Goal: Check status: Check status

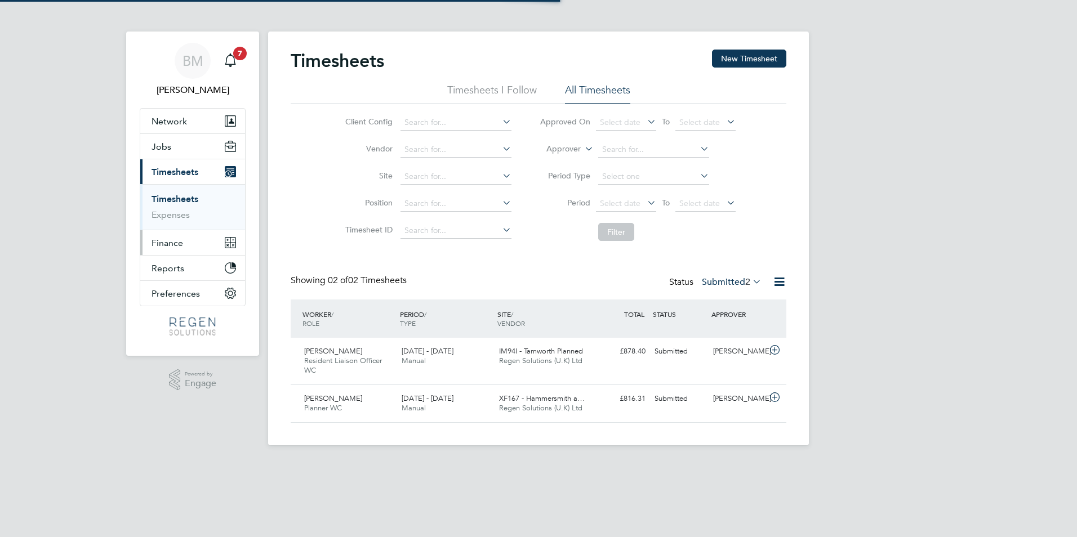
scroll to position [29, 98]
click at [745, 277] on span "2" at bounding box center [747, 281] width 5 height 11
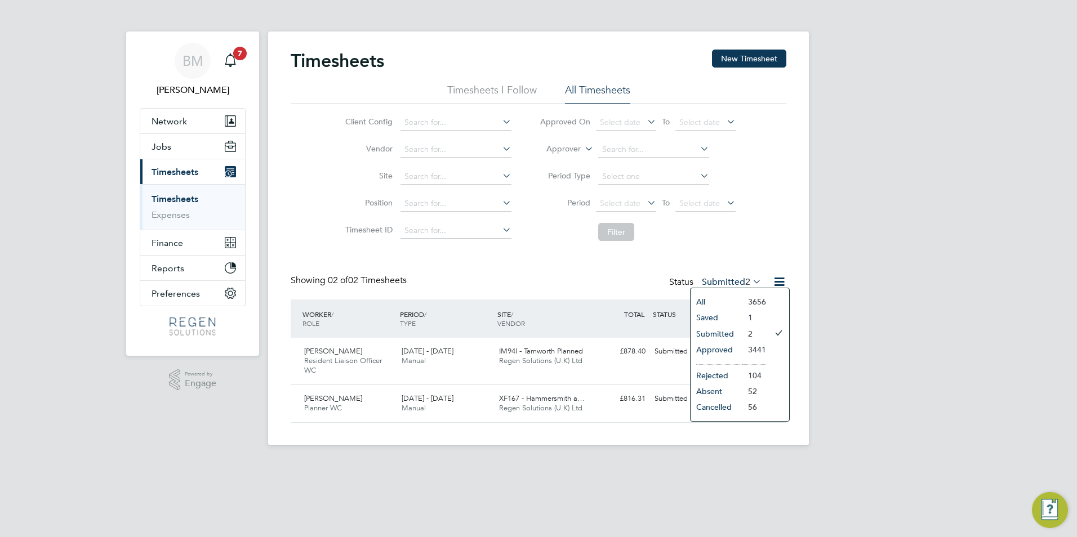
click at [733, 351] on li "Approved" at bounding box center [716, 350] width 52 height 16
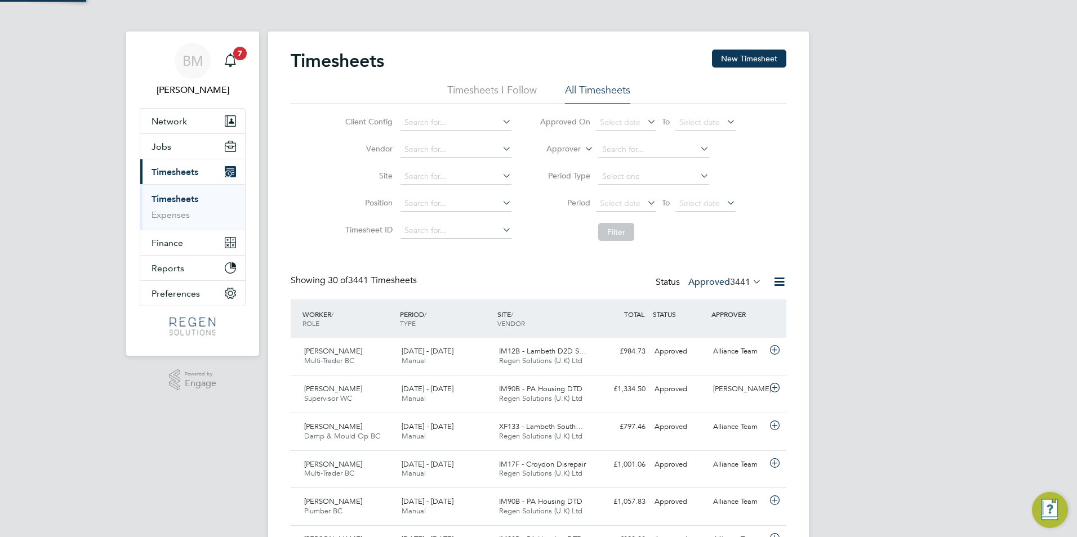
scroll to position [0, 0]
click at [699, 283] on label "Approved 3441" at bounding box center [724, 281] width 73 height 11
click at [719, 331] on li "Submitted" at bounding box center [710, 334] width 52 height 16
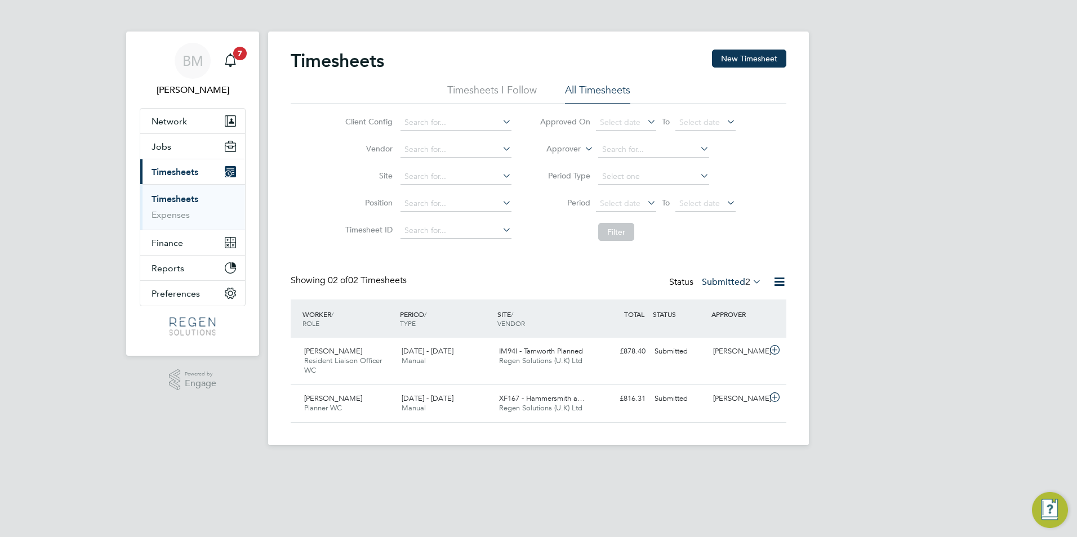
click at [140, 205] on ul "Timesheets Expenses" at bounding box center [192, 207] width 105 height 46
click at [159, 218] on link "Expenses" at bounding box center [170, 214] width 38 height 11
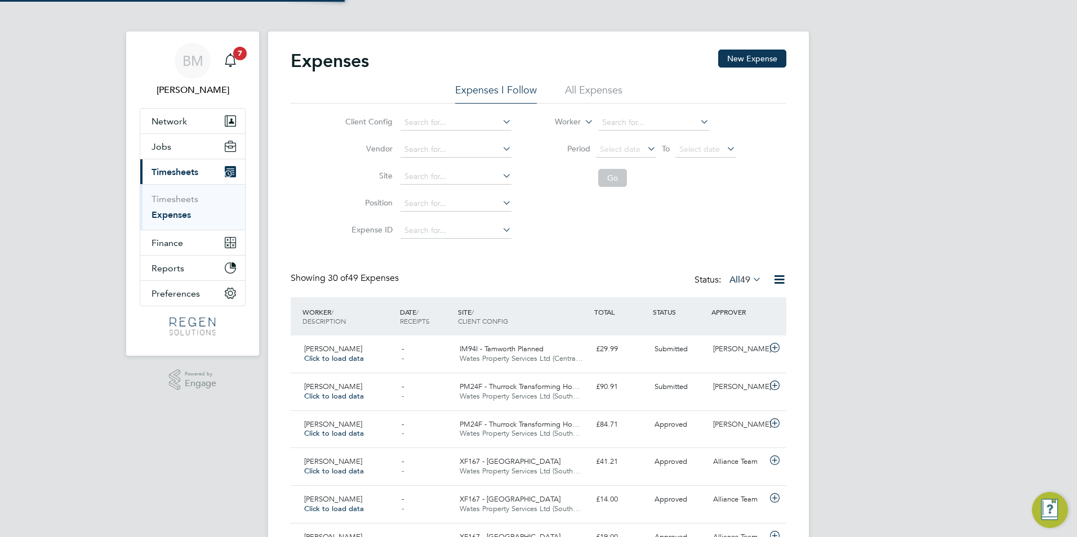
scroll to position [29, 98]
click at [173, 194] on link "Timesheets" at bounding box center [174, 199] width 47 height 11
